Goal: Information Seeking & Learning: Understand process/instructions

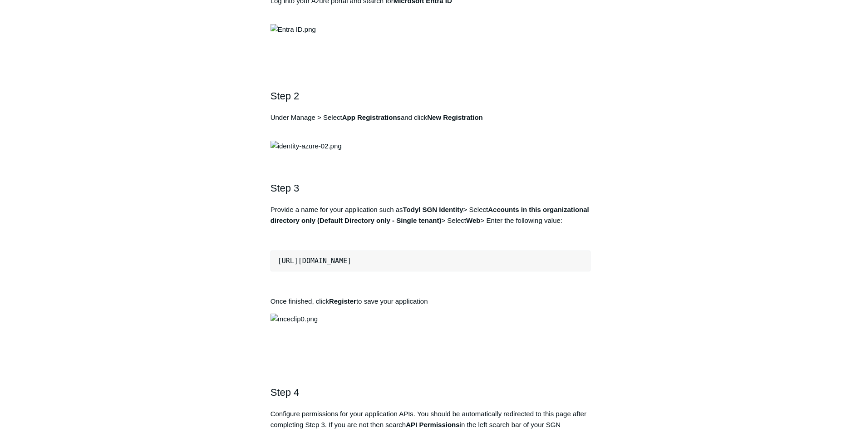
scroll to position [499, 0]
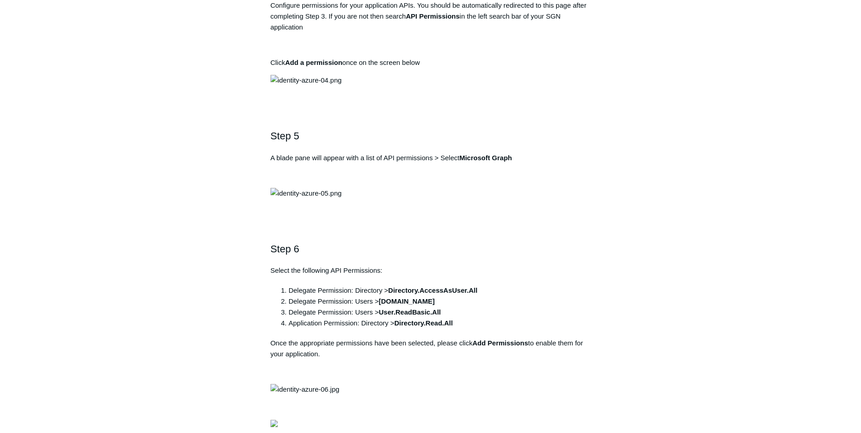
scroll to position [908, 0]
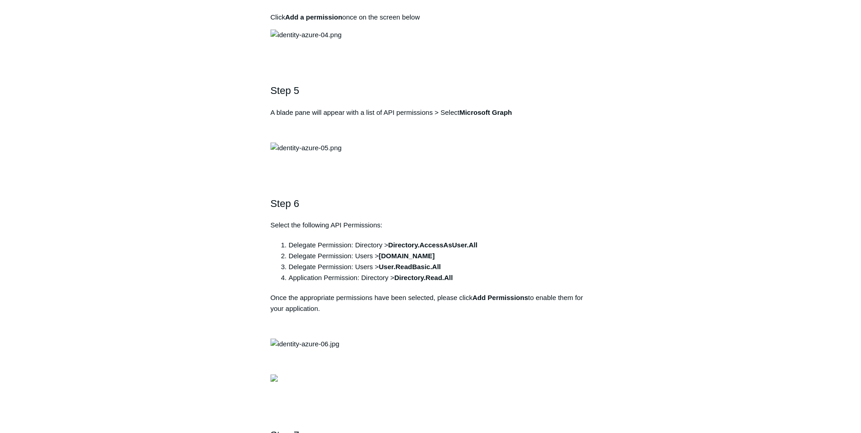
drag, startPoint x: 430, startPoint y: 115, endPoint x: 274, endPoint y: 119, distance: 156.2
drag, startPoint x: 274, startPoint y: 119, endPoint x: 304, endPoint y: 116, distance: 30.1
copy pre "[URL][DOMAIN_NAME]"
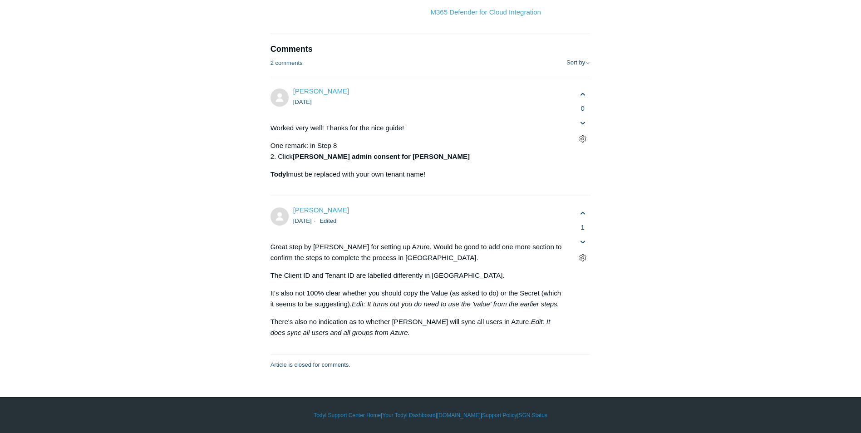
scroll to position [3403, 0]
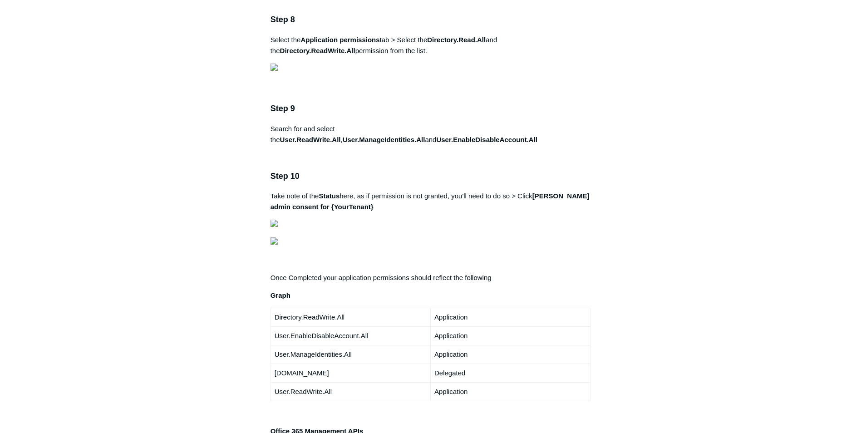
scroll to position [1543, 0]
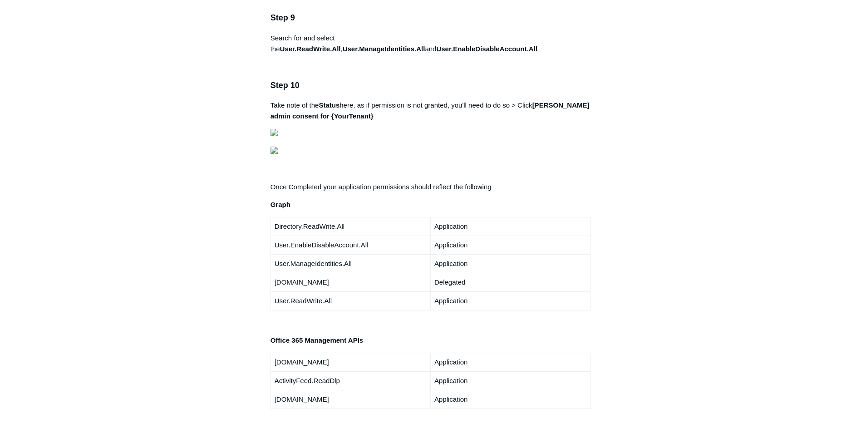
click at [749, 346] on main "Todyl Support Center Integration Guides SIEM Integrations Articles in this sect…" at bounding box center [430, 104] width 861 height 3231
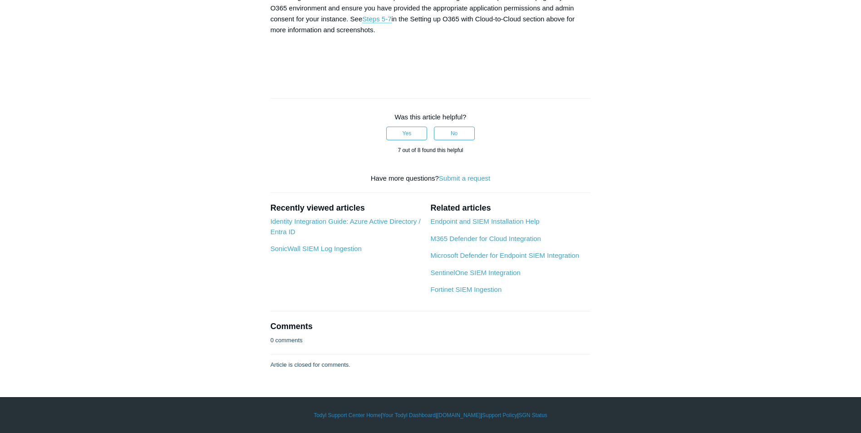
scroll to position [3630, 0]
